Goal: Navigation & Orientation: Find specific page/section

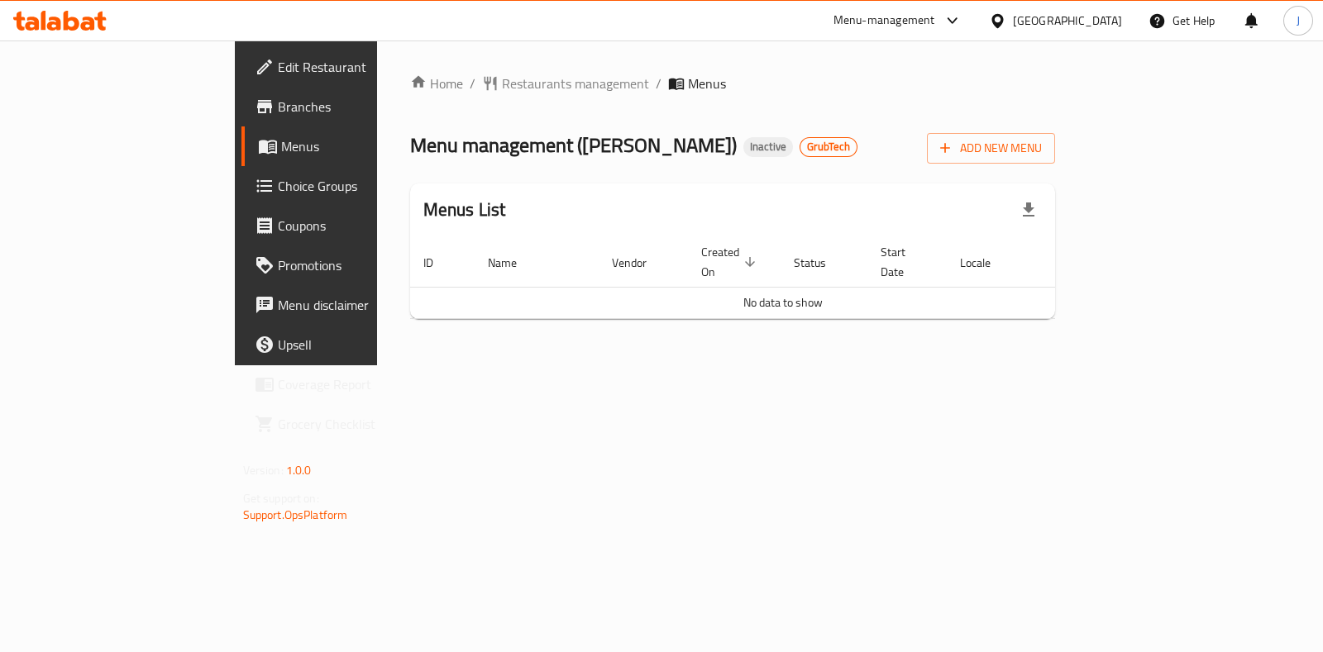
click at [551, 184] on div "Menus List" at bounding box center [733, 211] width 646 height 54
click at [743, 152] on span "Inactive" at bounding box center [768, 147] width 50 height 14
click at [281, 146] on span "Menus" at bounding box center [361, 146] width 161 height 20
click at [278, 108] on span "Branches" at bounding box center [360, 107] width 165 height 20
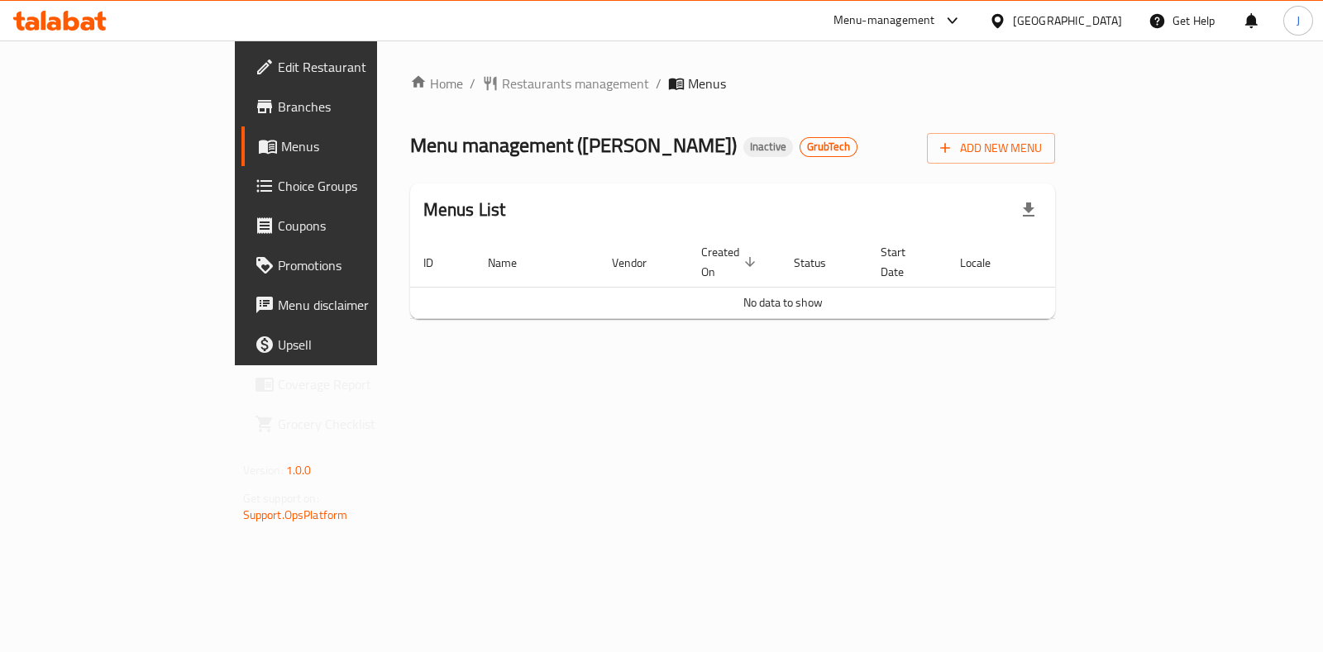
click at [529, 189] on div "Menus List" at bounding box center [733, 211] width 646 height 54
